Goal: Contribute content: Contribute content

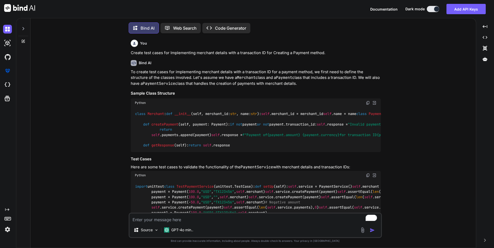
type textarea "x"
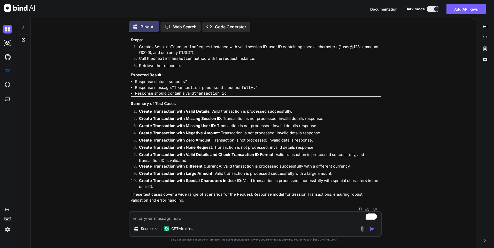
scroll to position [3385, 0]
click at [148, 219] on textarea "To enrich screen reader interactions, please activate Accessibility in Grammarl…" at bounding box center [254, 216] width 251 height 9
type textarea "c"
type textarea "x"
type textarea "cr"
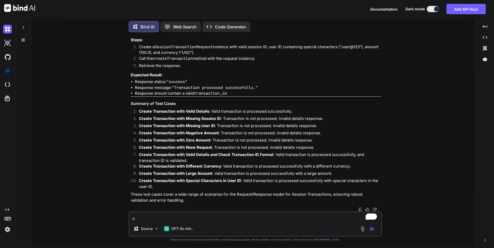
type textarea "x"
type textarea "cre"
type textarea "x"
type textarea "crea"
type textarea "x"
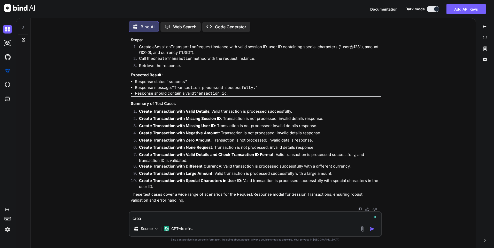
type textarea "creat"
type textarea "x"
type textarea "create"
type textarea "x"
type textarea "create"
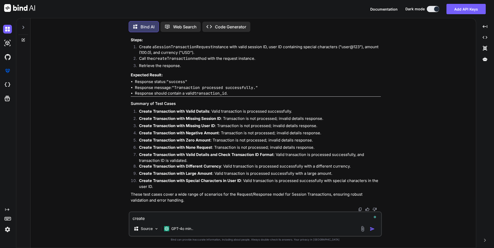
type textarea "x"
type textarea "create t"
type textarea "x"
type textarea "create te"
type textarea "x"
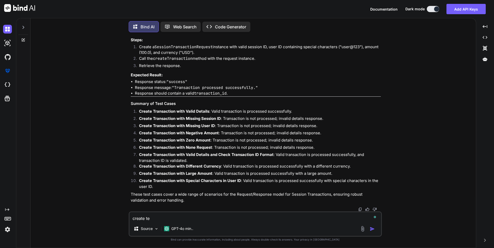
type textarea "create tes"
type textarea "x"
type textarea "create test"
type textarea "x"
type textarea "create test"
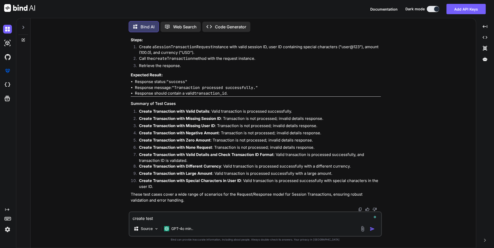
type textarea "x"
type textarea "create test c"
type textarea "x"
type textarea "create test ca"
type textarea "x"
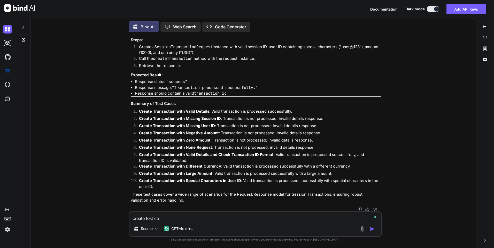
type textarea "create test cas"
type textarea "x"
type textarea "create test case"
type textarea "x"
type textarea "create test cases"
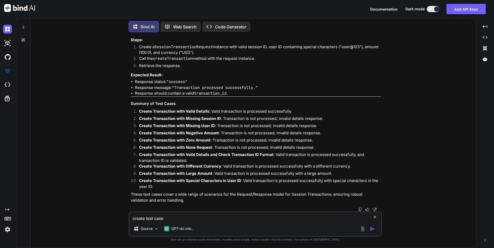
type textarea "x"
type textarea "create test cases"
type textarea "x"
type textarea "create test cases f"
type textarea "x"
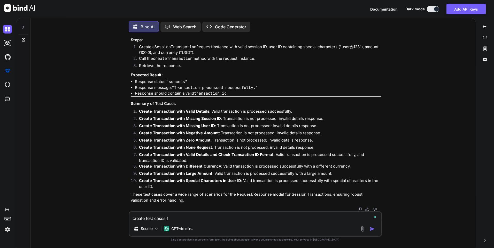
type textarea "create test cases fo"
type textarea "x"
type textarea "create test cases for"
type textarea "x"
type textarea "create test cases for"
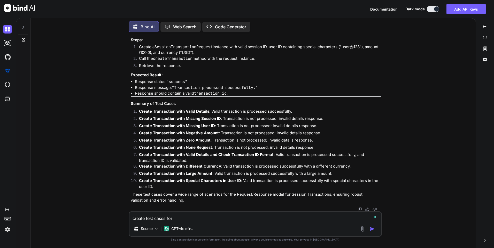
type textarea "x"
paste textarea "• Parsed the transactions date time and convert into the local date time format…"
type textarea "create test cases for • Parsed the transactions date time and convert into the …"
type textarea "x"
click at [178, 217] on textarea "create test cases for • Parsed the transactions date time and convert into the …" at bounding box center [254, 216] width 251 height 9
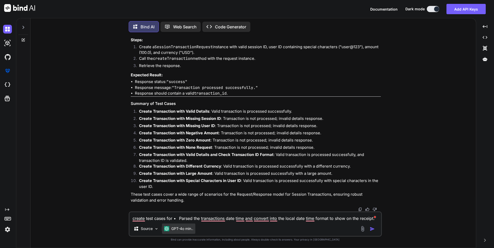
type textarea "create test cases for •Parsed the transactions date time and convert into the l…"
type textarea "x"
type textarea "create test cases for Parsed the transactions date time and convert into the lo…"
type textarea "x"
type textarea "create test cases forParsed the transactions date time and convert into the loc…"
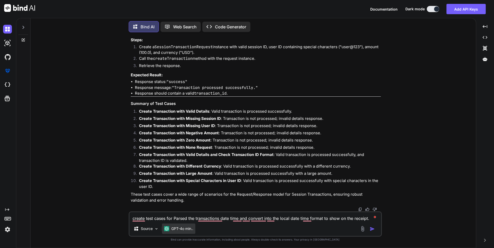
type textarea "x"
type textarea "create test cases for Parsed the transactions date time and convert into the lo…"
type textarea "x"
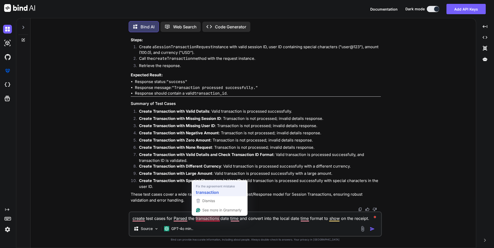
type textarea "create test cases for Parsed the transaction date time and convert into the loc…"
type textarea "x"
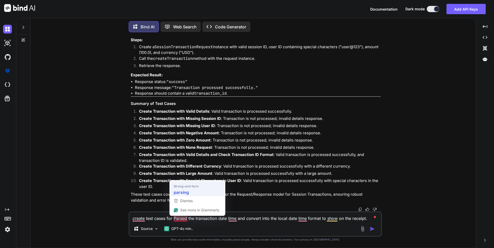
type textarea "create test cases for parsing the transaction date time and convert into the lo…"
type textarea "x"
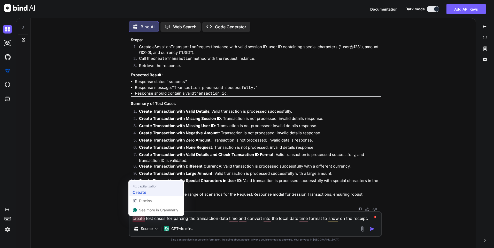
type textarea "Create test cases for parsing the transaction date time and convert into the lo…"
type textarea "x"
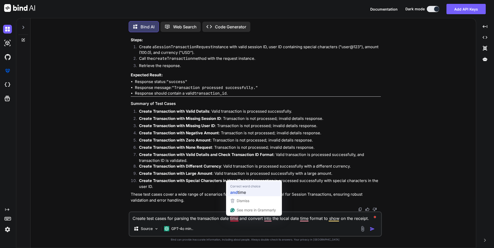
type textarea "Create test cases for parsing the transaction date and time and convert into th…"
type textarea "x"
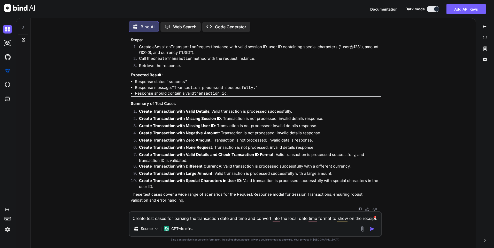
type textarea "Create test cases for parsing the transaction date and time and convert into th…"
click at [373, 230] on img "button" at bounding box center [371, 229] width 5 height 5
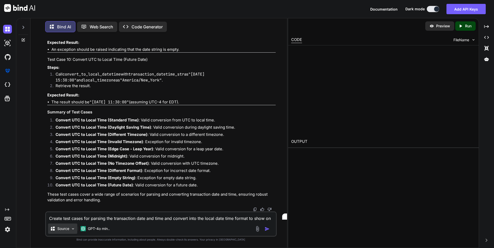
scroll to position [4190, 0]
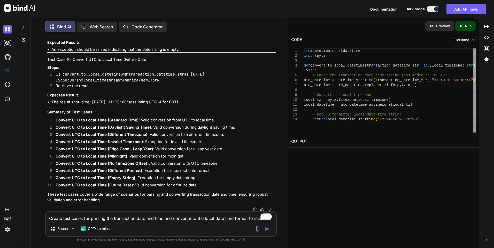
type textarea "x"
click at [72, 218] on textarea "Create test cases for parsing the transaction date and time and convert into th…" at bounding box center [161, 216] width 230 height 9
type textarea "c"
type textarea "x"
type textarea "cr"
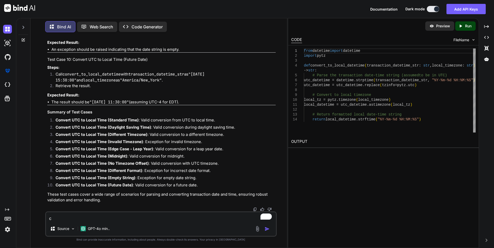
type textarea "x"
type textarea "cre"
type textarea "x"
type textarea "crea"
type textarea "x"
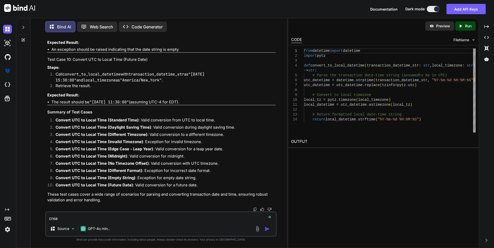
type textarea "creat"
type textarea "x"
type textarea "create"
type textarea "x"
type textarea "create"
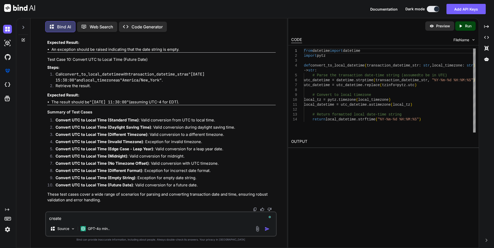
type textarea "x"
type textarea "create r"
type textarea "x"
type textarea "create"
type textarea "x"
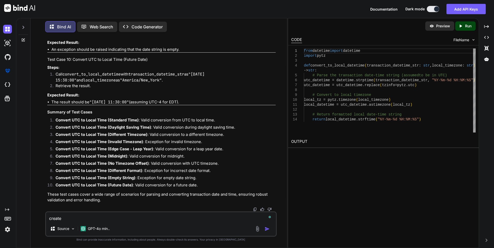
type textarea "create t"
type textarea "x"
type textarea "create te"
type textarea "x"
type textarea "create tes"
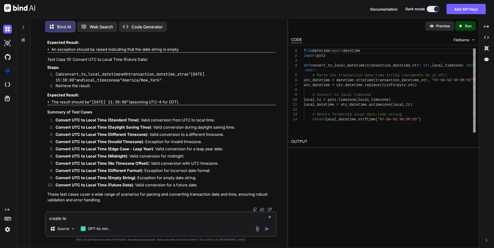
type textarea "x"
type textarea "create test"
type textarea "x"
type textarea "create test"
type textarea "x"
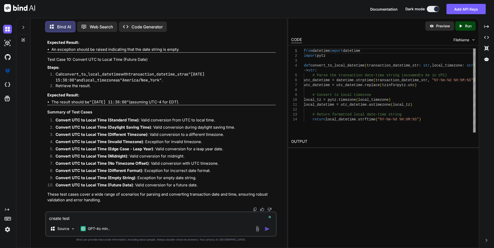
type textarea "create test c"
type textarea "x"
type textarea "create test ca"
type textarea "x"
type textarea "create test cas"
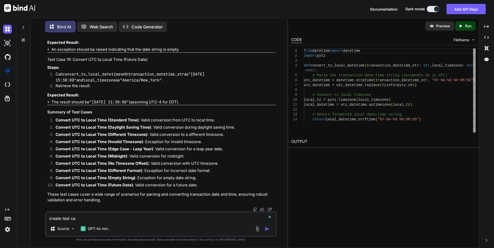
type textarea "x"
type textarea "create test case"
type textarea "x"
type textarea "create test cases"
type textarea "x"
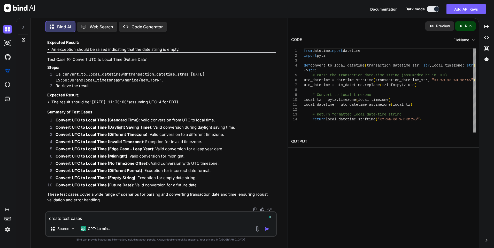
type textarea "create test cases"
type textarea "x"
type textarea "create test cases w"
type textarea "x"
type textarea "create test cases wi"
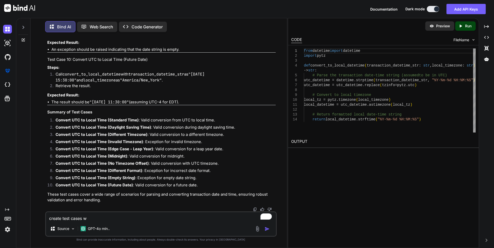
type textarea "x"
type textarea "create test cases wit"
type textarea "x"
type textarea "create test cases with"
type textarea "x"
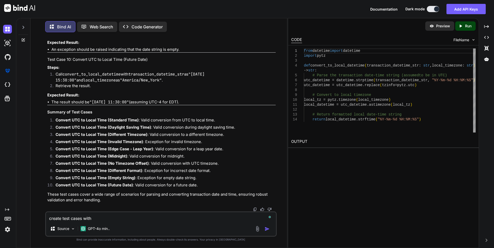
type textarea "create test cases with"
type textarea "x"
type textarea "create test cases with e"
type textarea "x"
type textarea "create test cases with ex"
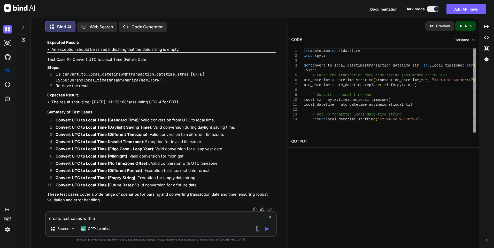
type textarea "x"
type textarea "create test cases with exp"
type textarea "x"
type textarea "create test cases with expe"
type textarea "x"
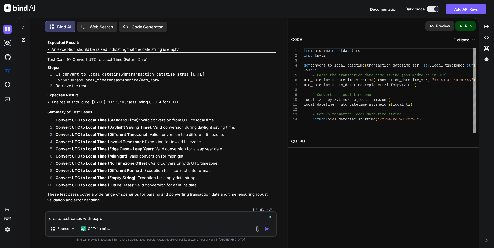
type textarea "create test cases with expec"
type textarea "x"
type textarea "create test cases with expect"
type textarea "x"
type textarea "create test cases with expecte"
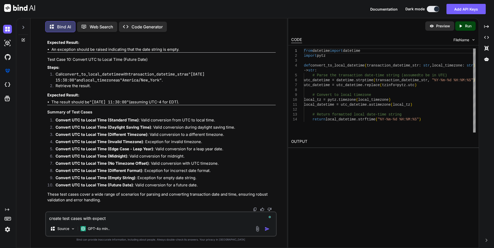
type textarea "x"
type textarea "create test cases with expected"
type textarea "x"
type textarea "create test cases with expected"
type textarea "x"
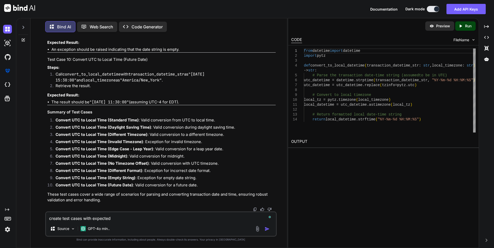
type textarea "create test cases with expected r"
type textarea "x"
type textarea "create test cases with expected re"
type textarea "x"
type textarea "create test cases with expected res"
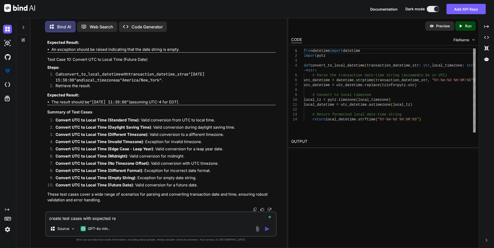
type textarea "x"
type textarea "create test cases with expected resu"
type textarea "x"
type textarea "create test cases with expected resul"
type textarea "x"
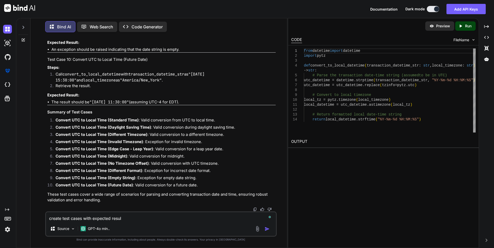
type textarea "create test cases with expected result"
type textarea "x"
type textarea "create test cases with expected result"
type textarea "x"
type textarea "create test cases with expected result a"
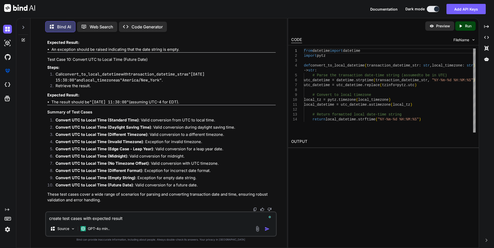
type textarea "x"
type textarea "create test cases with expected result an"
type textarea "x"
type textarea "create test cases with expected result and"
type textarea "x"
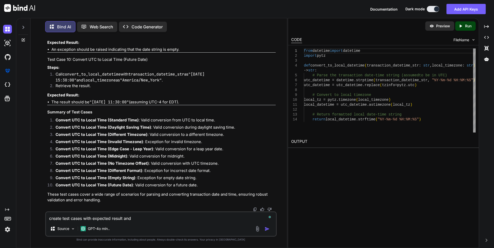
type textarea "create test cases with expected result and"
type textarea "x"
type textarea "create test cases with expected result and s"
type textarea "x"
type textarea "create test cases with expected result and st"
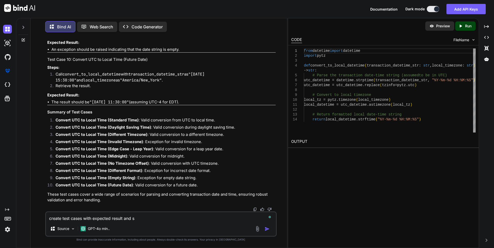
type textarea "x"
type textarea "create test cases with expected result and ste"
type textarea "x"
type textarea "create test cases with expected result and steo"
type textarea "x"
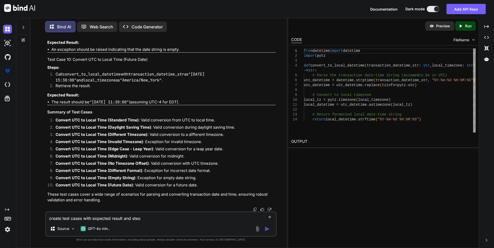
type textarea "create test cases with expected result and ste"
type textarea "x"
type textarea "create test cases with expected result and step"
type textarea "x"
type textarea "create test cases with expected result and steps"
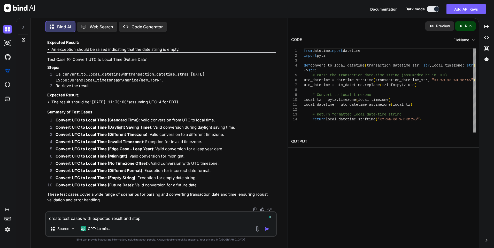
type textarea "x"
type textarea "create test cases with expected result and steps"
type textarea "x"
paste textarea "• Parsed the transactions date time and convert into the local date time format…"
type textarea "create test cases with expected result and steps • Parsed the transactions date…"
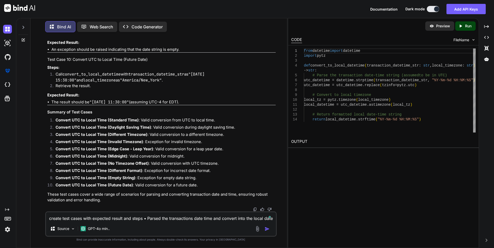
type textarea "x"
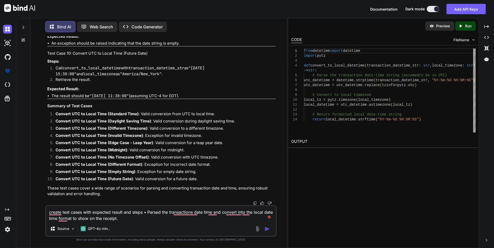
click at [154, 213] on textarea "create test cases with expected result and steps • Parsed the transactions date…" at bounding box center [161, 213] width 230 height 15
type textarea "create test cases with expected result and steps • arsed the transactions date …"
type textarea "x"
type textarea "create test cases with expected result and steps •arsed the transactions date t…"
type textarea "x"
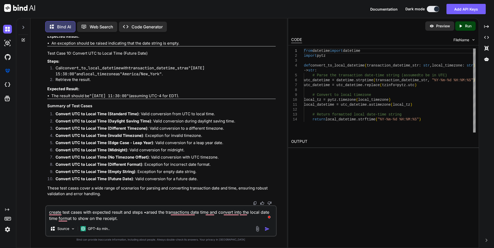
type textarea "create test cases with expected result and steps arsed the transactions date ti…"
type textarea "x"
type textarea "create test cases with expected result and stepsarsed the transactions date tim…"
type textarea "x"
type textarea "create test cases with expected result and steps arsed the transactions date ti…"
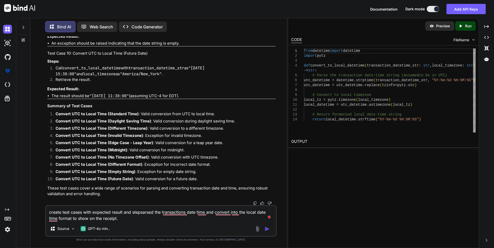
type textarea "x"
type textarea "create test cases with expected result and steps parsed the transactions date t…"
type textarea "x"
click at [158, 214] on textarea "create test cases with expected result and steps parsed the transactions date t…" at bounding box center [161, 213] width 230 height 15
type textarea "create test cases with expected result and steps parse the transactions date ti…"
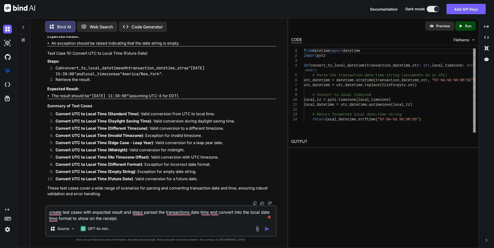
type textarea "x"
type textarea "create test cases with expected result and steps pars the transactions date tim…"
type textarea "x"
type textarea "create test cases with expected result and steps par the transactions date time…"
type textarea "x"
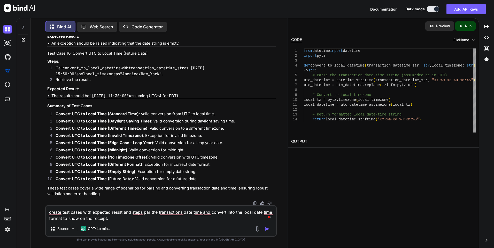
type textarea "create test cases with expected result and steps pa the transactions date time …"
type textarea "x"
type textarea "create test cases with expected result and steps p the transactions date time a…"
type textarea "x"
type textarea "create test cases with expected result and steps the transactions date time and…"
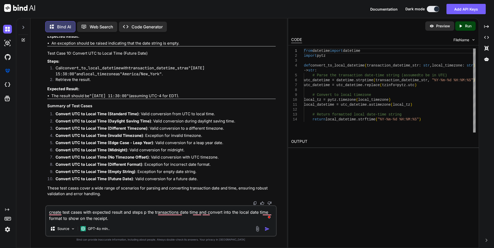
type textarea "x"
type textarea "create test cases with expected result and steps the transactions date time and…"
type textarea "x"
type textarea "create test cases with expected result and steps the transactions date time and…"
click at [267, 229] on img "button" at bounding box center [266, 229] width 5 height 5
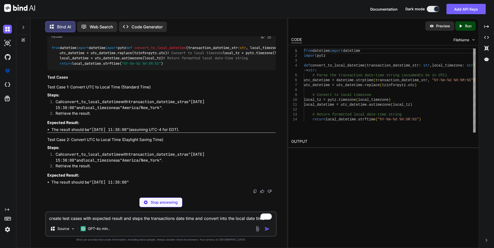
scroll to position [4636, 0]
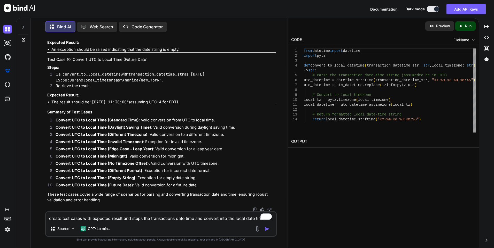
click at [60, 219] on textarea "create test cases with expected result and steps the transactions date time and…" at bounding box center [161, 216] width 230 height 9
paste textarea "• Implemented the functionality to select the button template to show on Bitrai…"
click at [55, 218] on textarea "• Implemented the functionality to select the button template to show on Bitrai…" at bounding box center [161, 216] width 230 height 9
click at [53, 220] on textarea "• Implemented the functionality to select the button template to show on Bitrai…" at bounding box center [161, 216] width 230 height 9
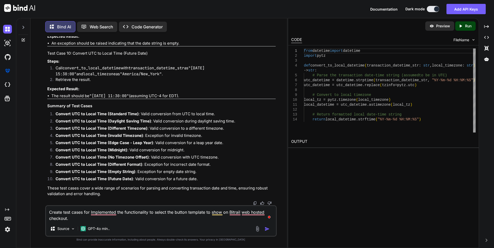
click at [266, 227] on img "button" at bounding box center [266, 229] width 5 height 5
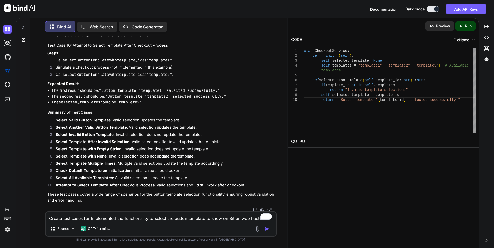
scroll to position [5421, 0]
drag, startPoint x: 70, startPoint y: 87, endPoint x: 142, endPoint y: 84, distance: 72.1
copy h4 "Select Valid Button Template"
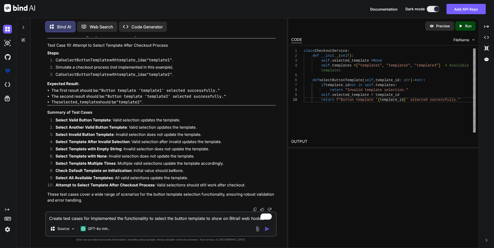
drag, startPoint x: 56, startPoint y: 101, endPoint x: 95, endPoint y: 111, distance: 40.8
copy ol "Call selectButtonTemplate with template_id as "template1" . Retrieve the result."
drag, startPoint x: 51, startPoint y: 125, endPoint x: 162, endPoint y: 132, distance: 110.8
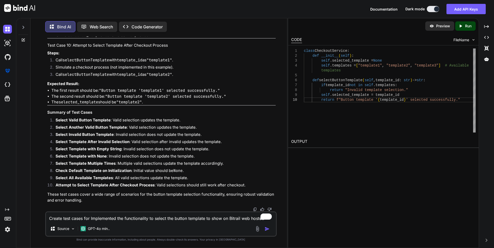
copy ul "The result should be: "Button template 'template1' selected successfully." The …"
drag, startPoint x: 72, startPoint y: 89, endPoint x: 142, endPoint y: 95, distance: 70.4
drag, startPoint x: 142, startPoint y: 95, endPoint x: 156, endPoint y: 100, distance: 15.0
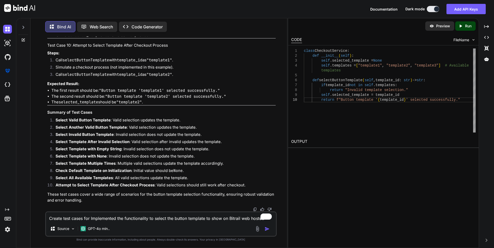
drag, startPoint x: 72, startPoint y: 90, endPoint x: 146, endPoint y: 93, distance: 74.4
copy h4 "Select Another Valid Button Template"
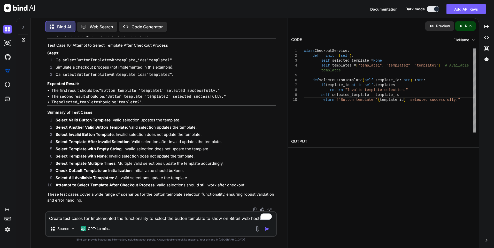
scroll to position [5499, 0]
drag, startPoint x: 73, startPoint y: 117, endPoint x: 95, endPoint y: 119, distance: 21.7
drag, startPoint x: 95, startPoint y: 119, endPoint x: 85, endPoint y: 126, distance: 12.0
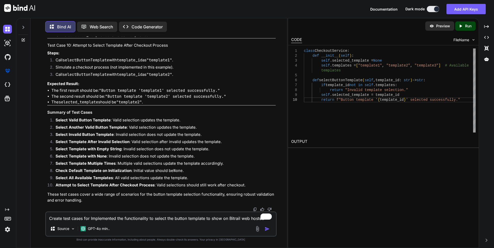
drag, startPoint x: 71, startPoint y: 118, endPoint x: 144, endPoint y: 119, distance: 73.3
copy h4 "Select Invalid Button Template"
drag, startPoint x: 140, startPoint y: 163, endPoint x: 51, endPoint y: 157, distance: 90.0
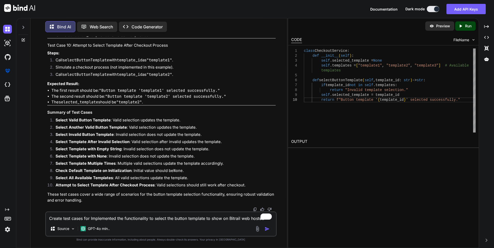
copy ul "The result should be: "Invalid template selection." The selected_template shoul…"
drag, startPoint x: 71, startPoint y: 96, endPoint x: 146, endPoint y: 98, distance: 74.4
copy h4 "Select Template After Invalid Selection"
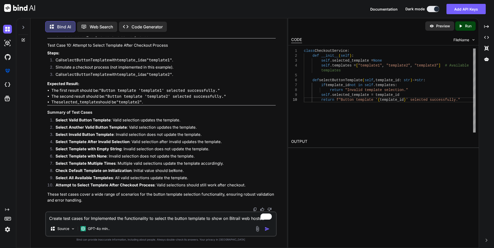
copy h4 "Select Template After Invalid Selection"
drag, startPoint x: 93, startPoint y: 126, endPoint x: 54, endPoint y: 113, distance: 41.3
copy ol "Call selectButtonTemplate with template_id as "template4" (invalid). Call selec…"
drag, startPoint x: 148, startPoint y: 154, endPoint x: 51, endPoint y: 143, distance: 97.0
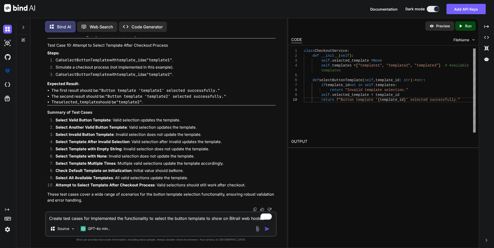
drag, startPoint x: 71, startPoint y: 137, endPoint x: 149, endPoint y: 138, distance: 78.0
drag, startPoint x: 92, startPoint y: 159, endPoint x: 45, endPoint y: 153, distance: 47.9
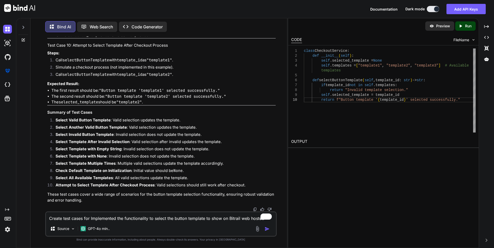
click at [45, 153] on div "You Create test cases for Implementing merchant details with a transaction ID f…" at bounding box center [160, 142] width 231 height 212
drag, startPoint x: 89, startPoint y: 158, endPoint x: 50, endPoint y: 152, distance: 39.7
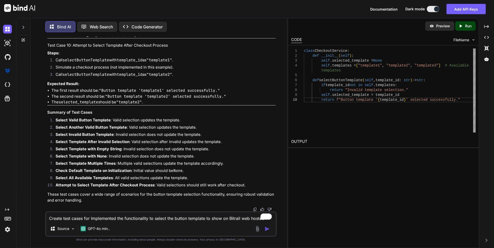
drag, startPoint x: 141, startPoint y: 155, endPoint x: 51, endPoint y: 151, distance: 90.7
